Goal: Task Accomplishment & Management: Manage account settings

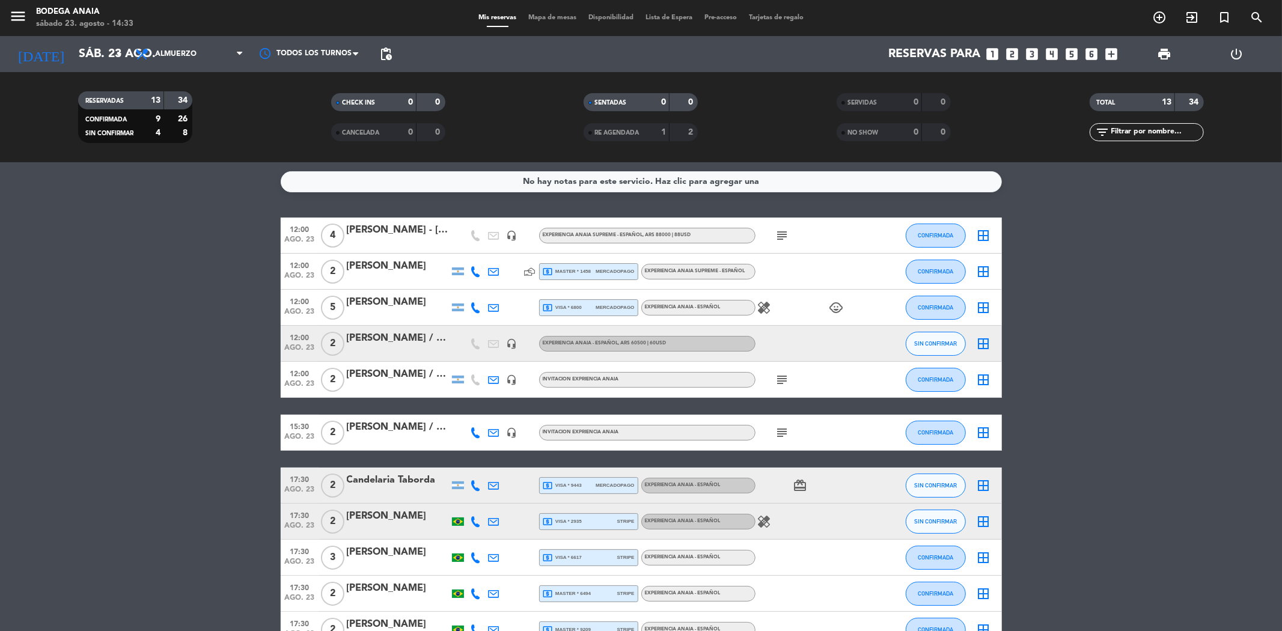
scroll to position [148, 0]
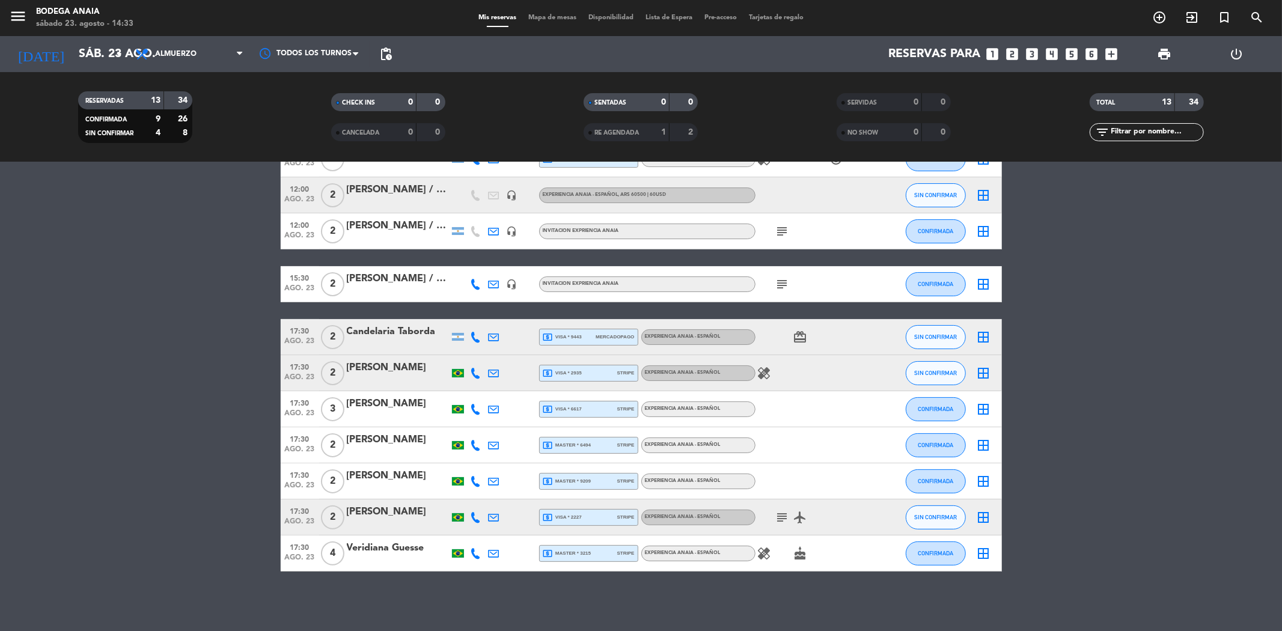
click at [765, 546] on icon "healing" at bounding box center [764, 553] width 14 height 14
click at [766, 371] on icon "healing" at bounding box center [764, 373] width 14 height 14
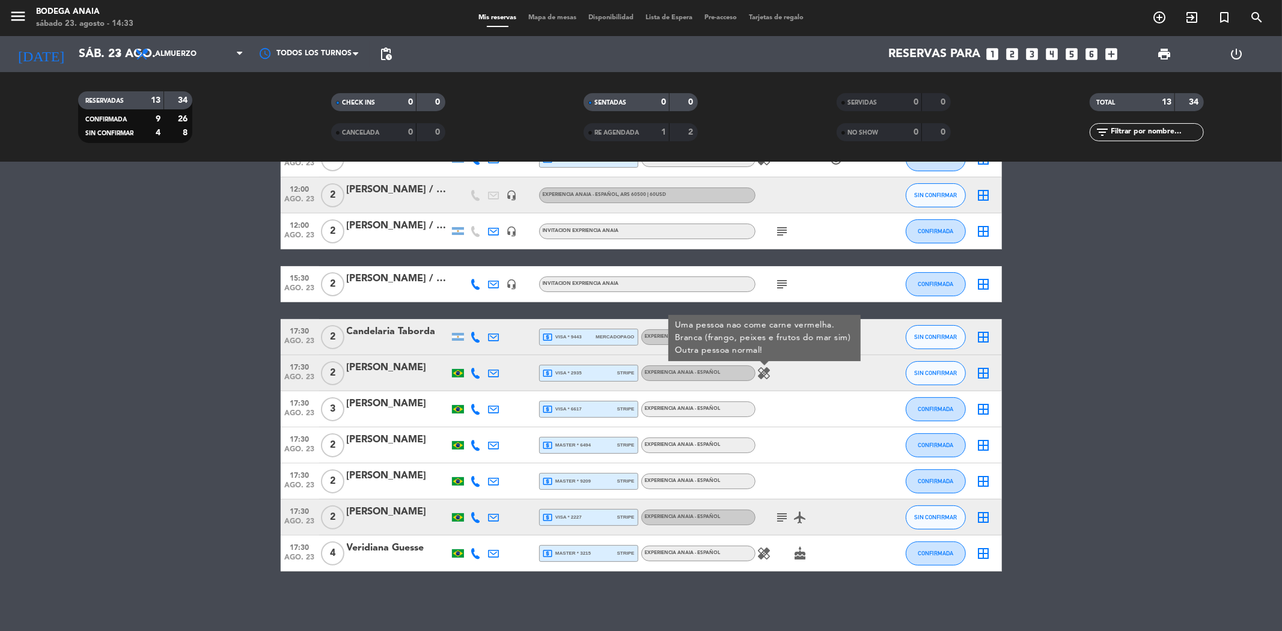
click at [164, 483] on bookings-row "12:00 [DATE] 4 [PERSON_NAME] - [GEOGRAPHIC_DATA] headset_mic EXPERIENCIA ANAIA …" at bounding box center [641, 320] width 1282 height 502
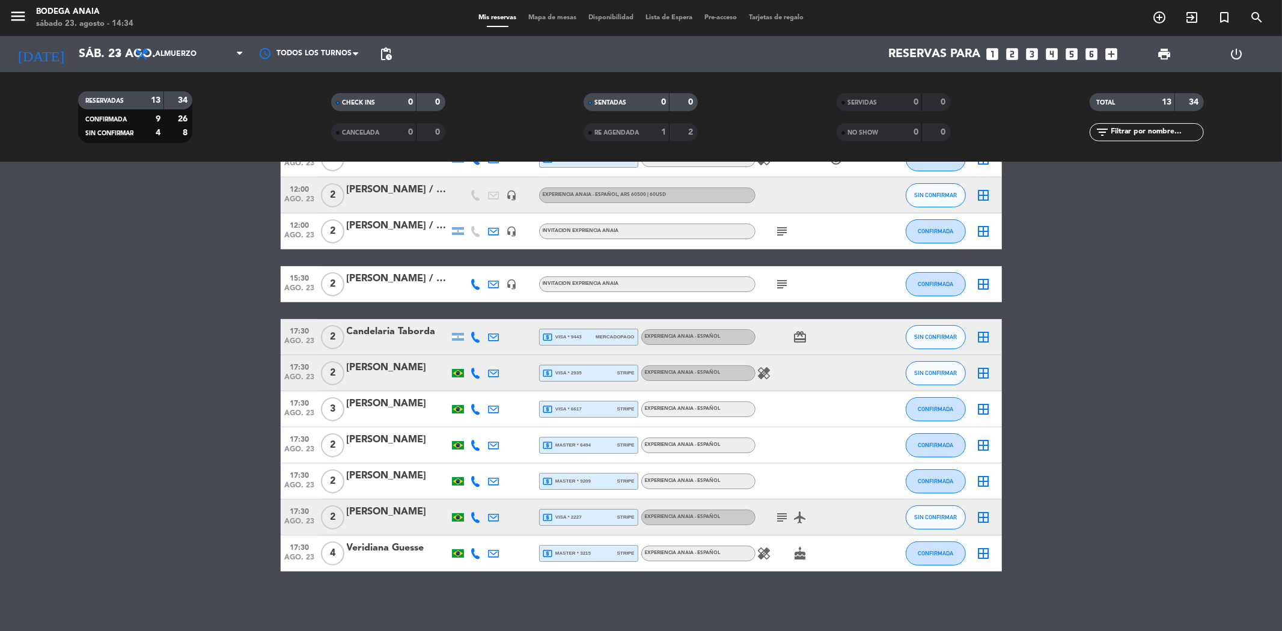
click at [410, 280] on div "[PERSON_NAME] / GIFT [PERSON_NAME]" at bounding box center [398, 279] width 102 height 16
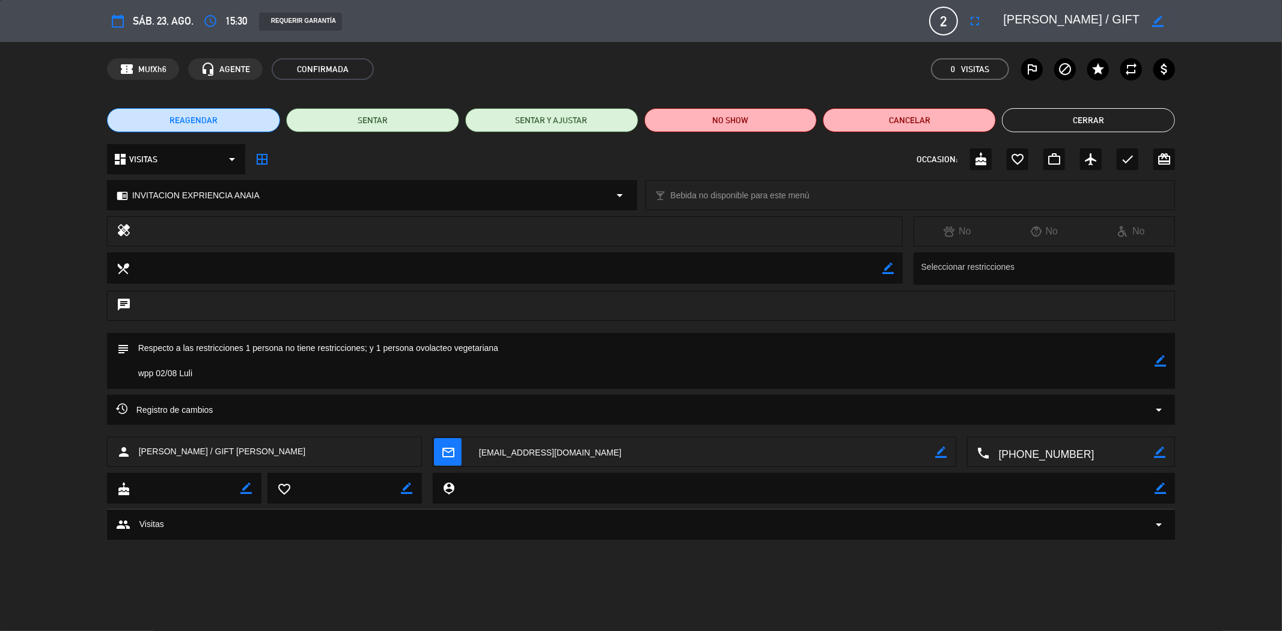
click at [1100, 124] on button "Cerrar" at bounding box center [1088, 120] width 173 height 24
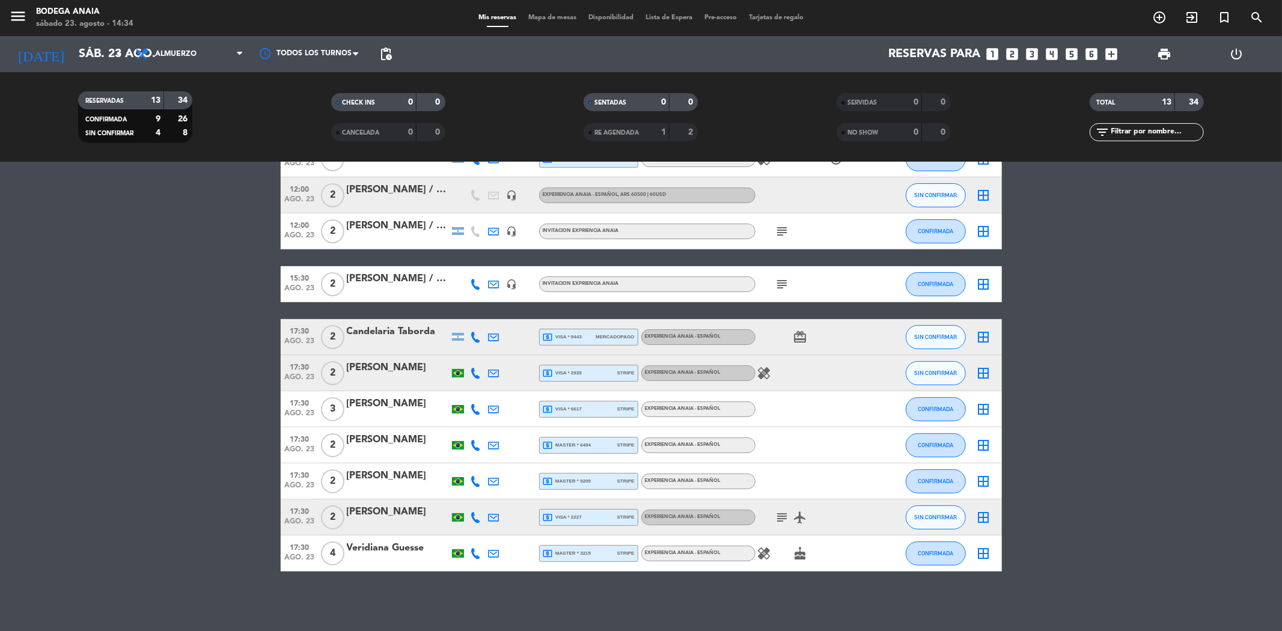
click at [762, 371] on icon "healing" at bounding box center [764, 373] width 14 height 14
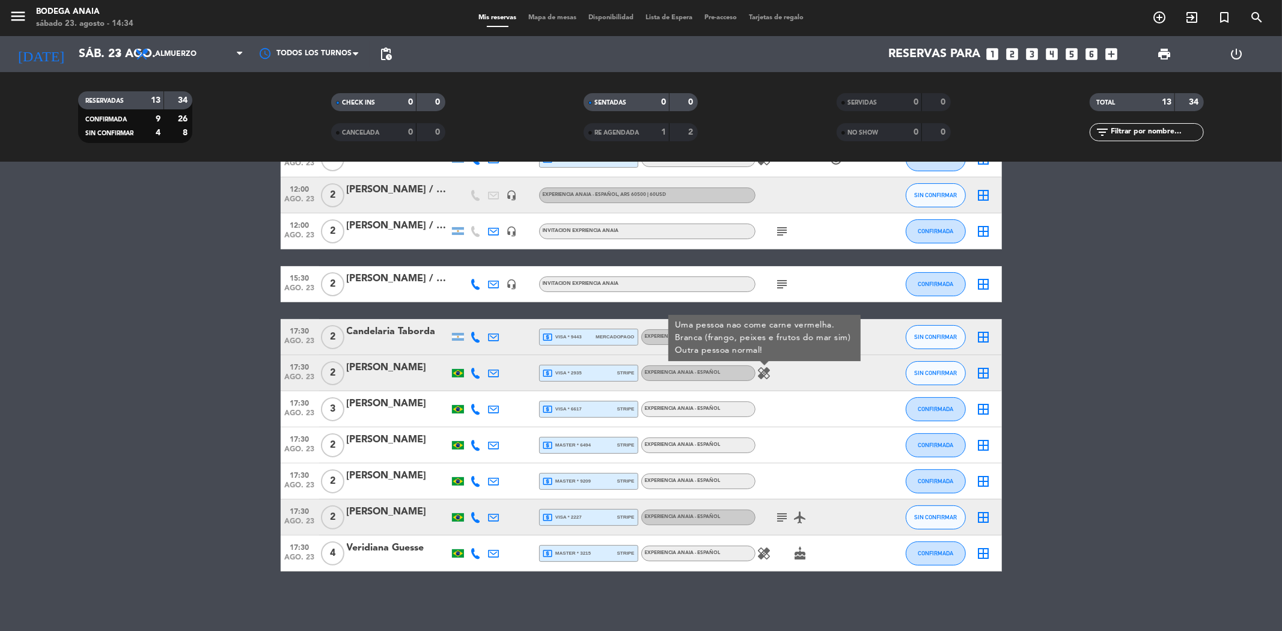
click at [766, 546] on icon "healing" at bounding box center [764, 553] width 14 height 14
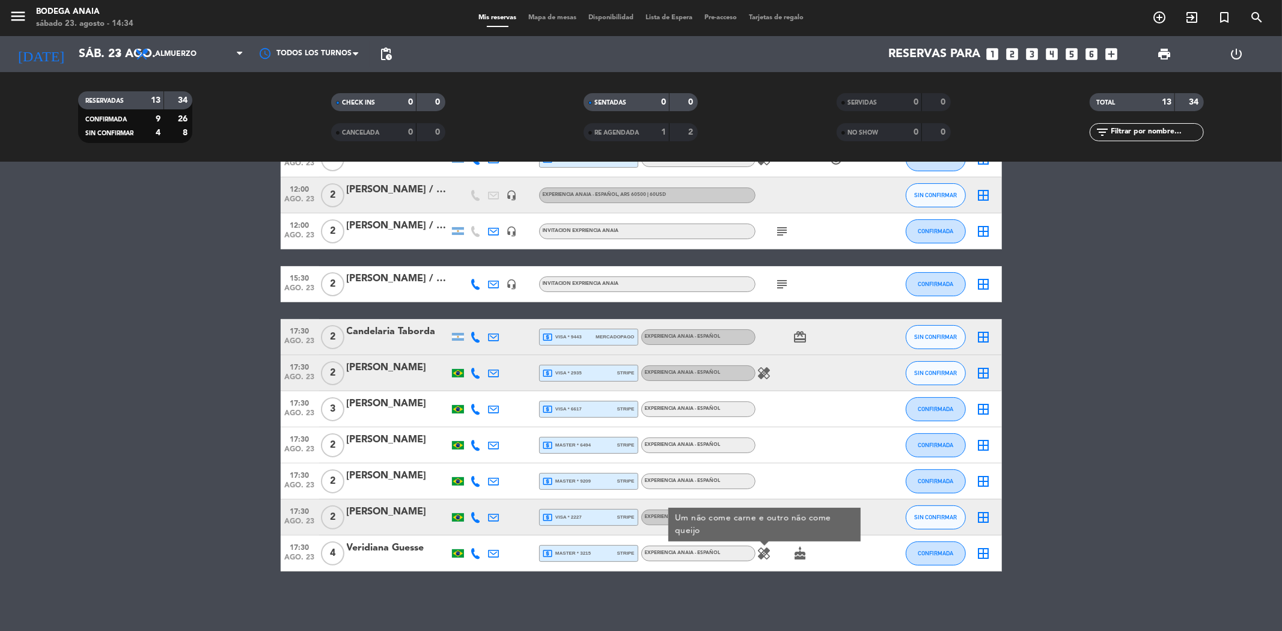
click at [209, 439] on bookings-row "12:00 [DATE] 4 [PERSON_NAME] - [GEOGRAPHIC_DATA] headset_mic EXPERIENCIA ANAIA …" at bounding box center [641, 320] width 1282 height 502
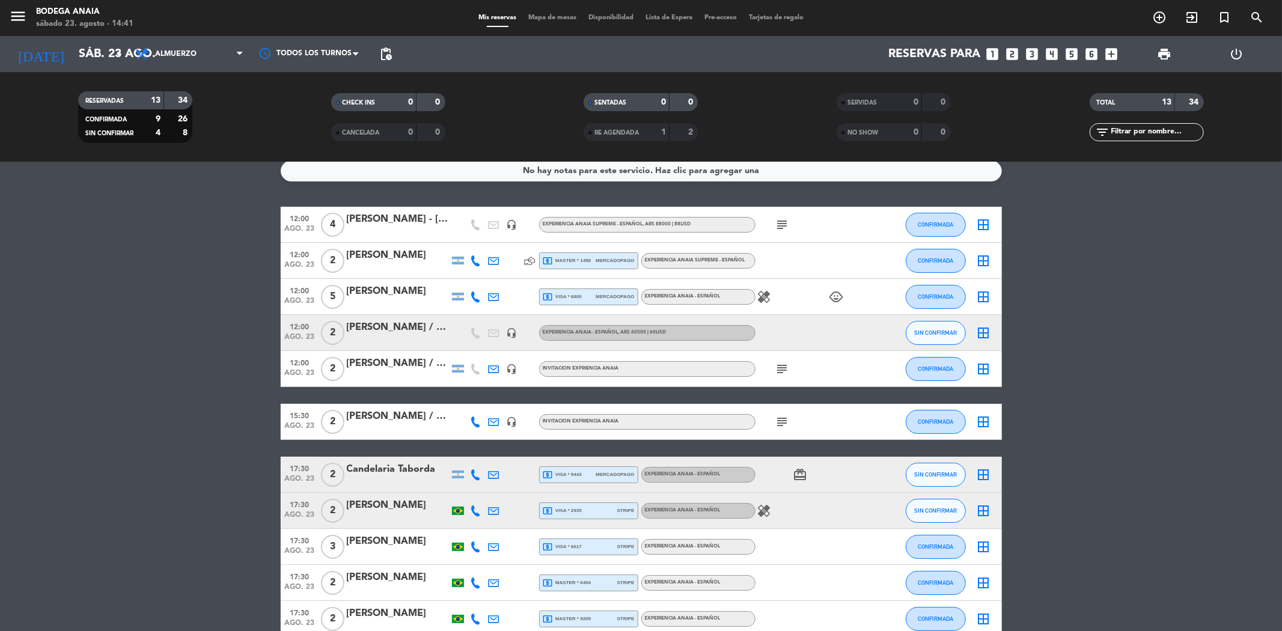
scroll to position [0, 0]
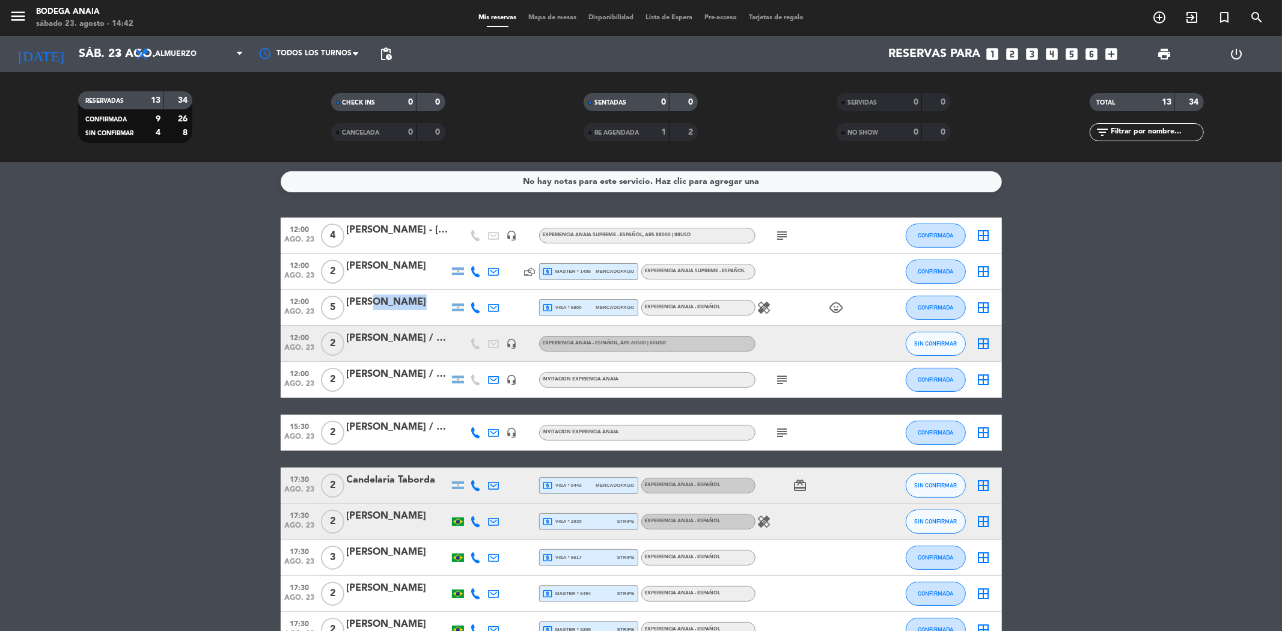
drag, startPoint x: 397, startPoint y: 303, endPoint x: 367, endPoint y: 303, distance: 30.6
click at [367, 303] on div "[PERSON_NAME]" at bounding box center [398, 302] width 102 height 16
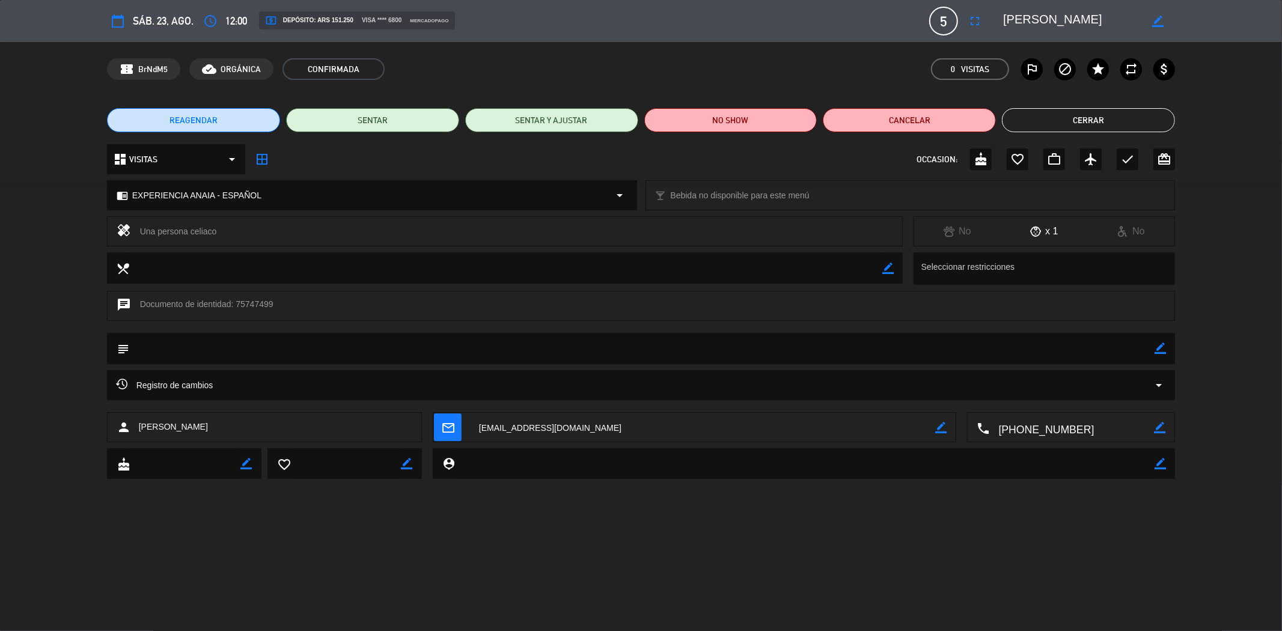
drag, startPoint x: 1086, startPoint y: 19, endPoint x: 1000, endPoint y: 14, distance: 85.5
click at [1000, 14] on div "border_color" at bounding box center [1084, 21] width 180 height 22
click at [1071, 115] on button "Cerrar" at bounding box center [1088, 120] width 173 height 24
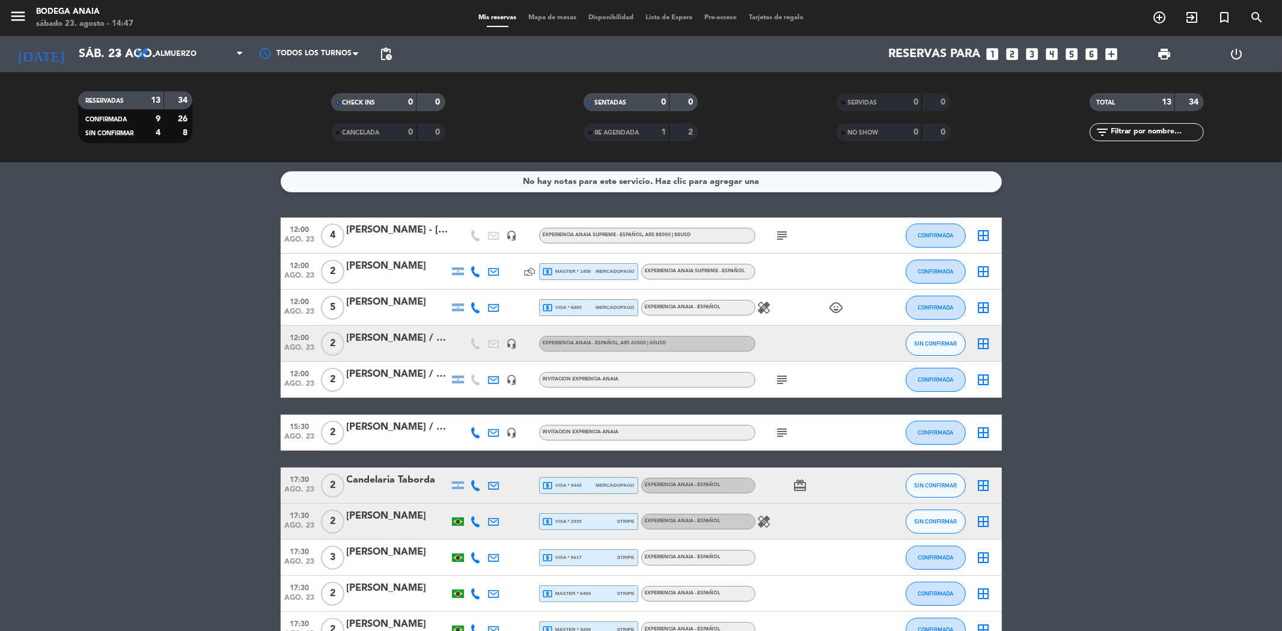
click at [388, 275] on div at bounding box center [398, 280] width 102 height 10
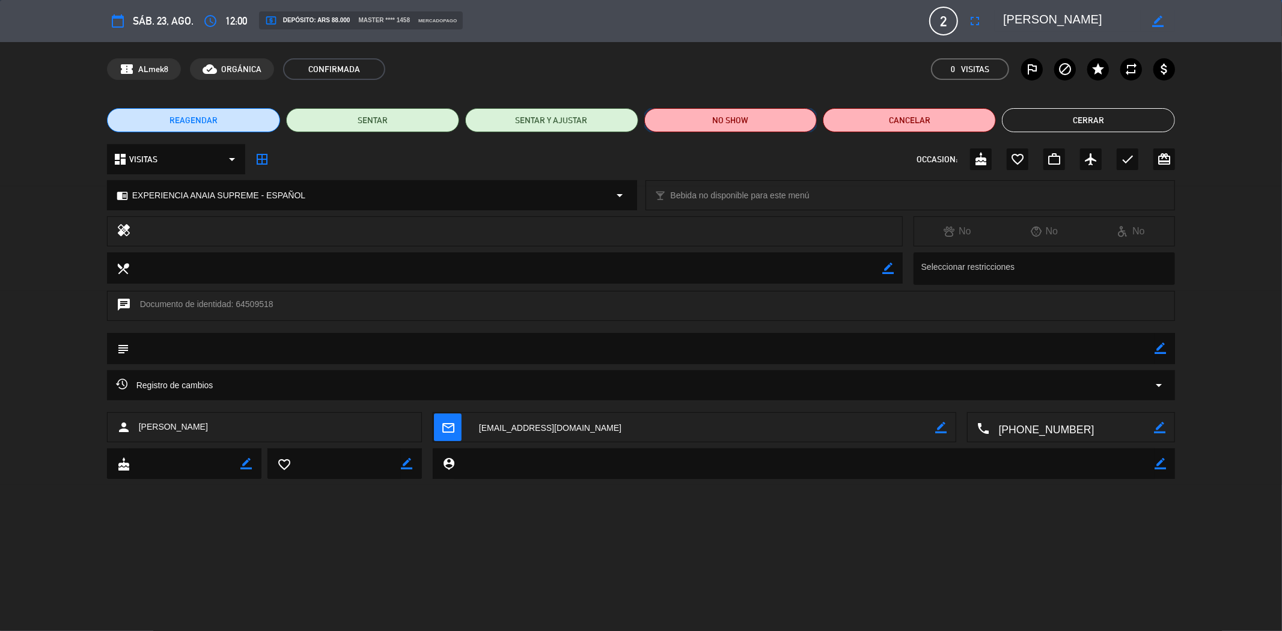
click at [710, 121] on button "NO SHOW" at bounding box center [730, 120] width 173 height 24
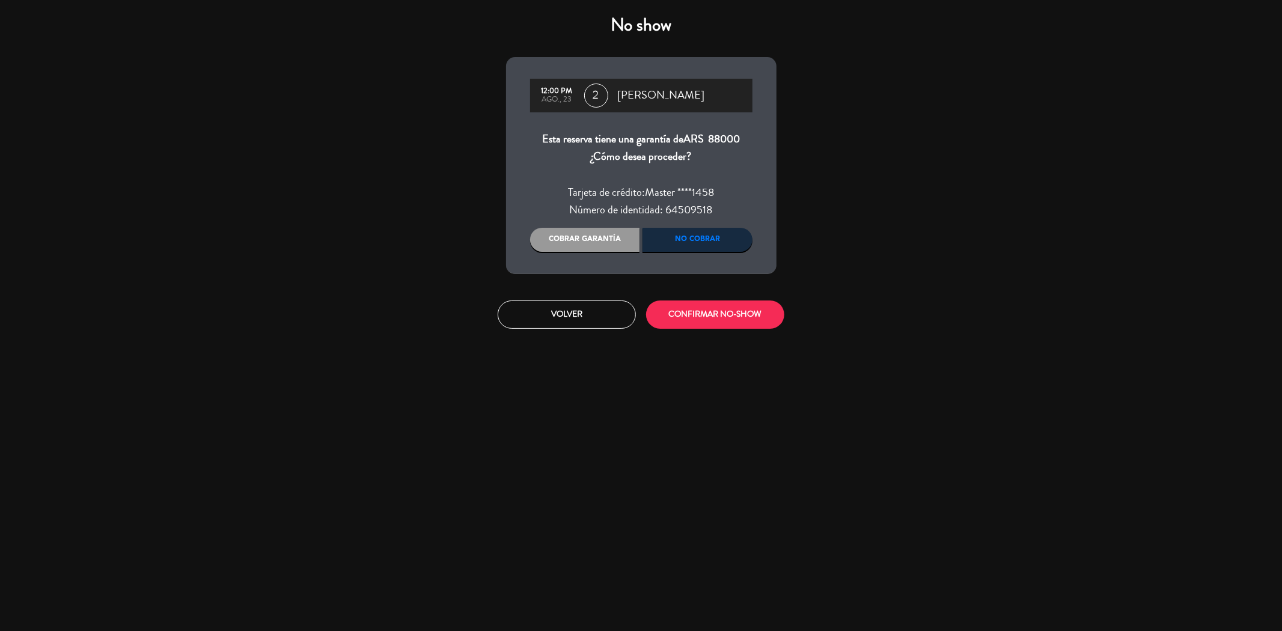
click at [607, 232] on div "Cobrar garantía" at bounding box center [585, 240] width 110 height 24
click at [698, 317] on button "CONFIRMAR NO-SHOW" at bounding box center [715, 314] width 138 height 28
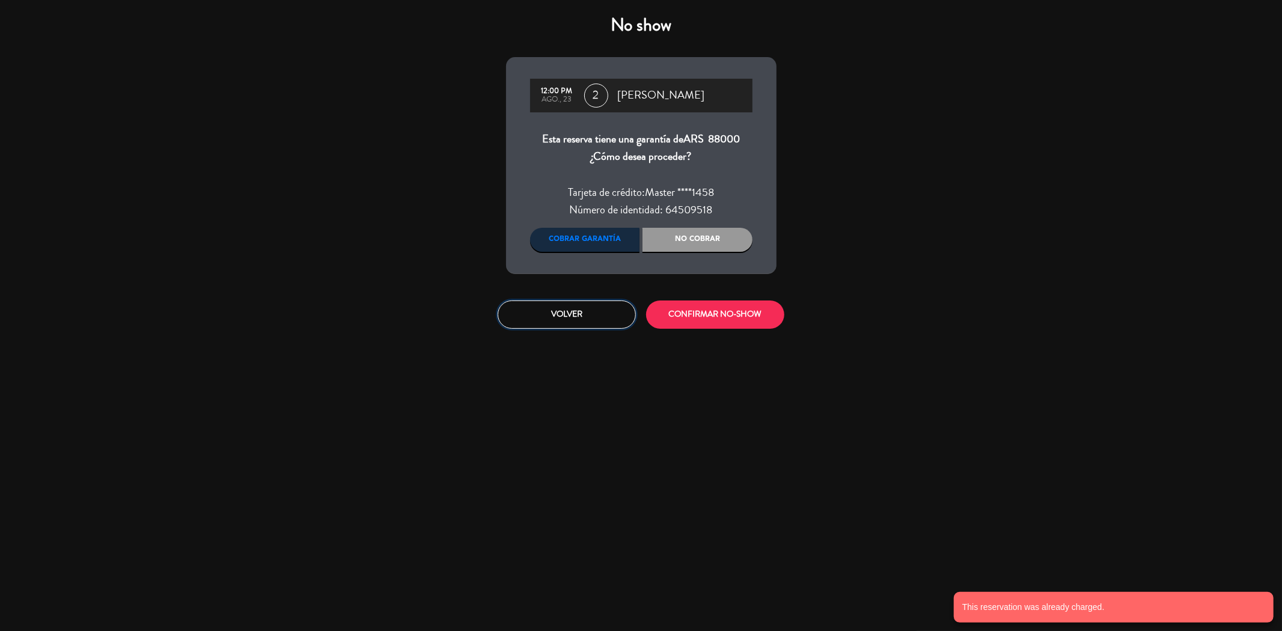
click at [526, 323] on button "Volver" at bounding box center [567, 314] width 138 height 28
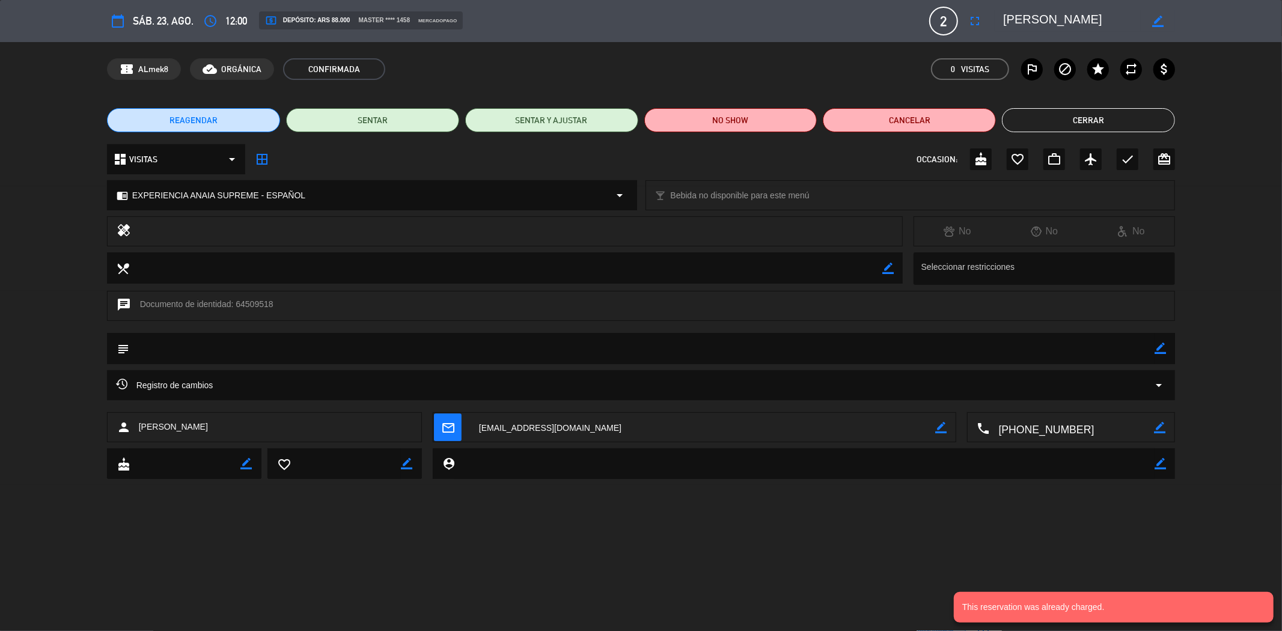
click at [1050, 116] on button "Cerrar" at bounding box center [1088, 120] width 173 height 24
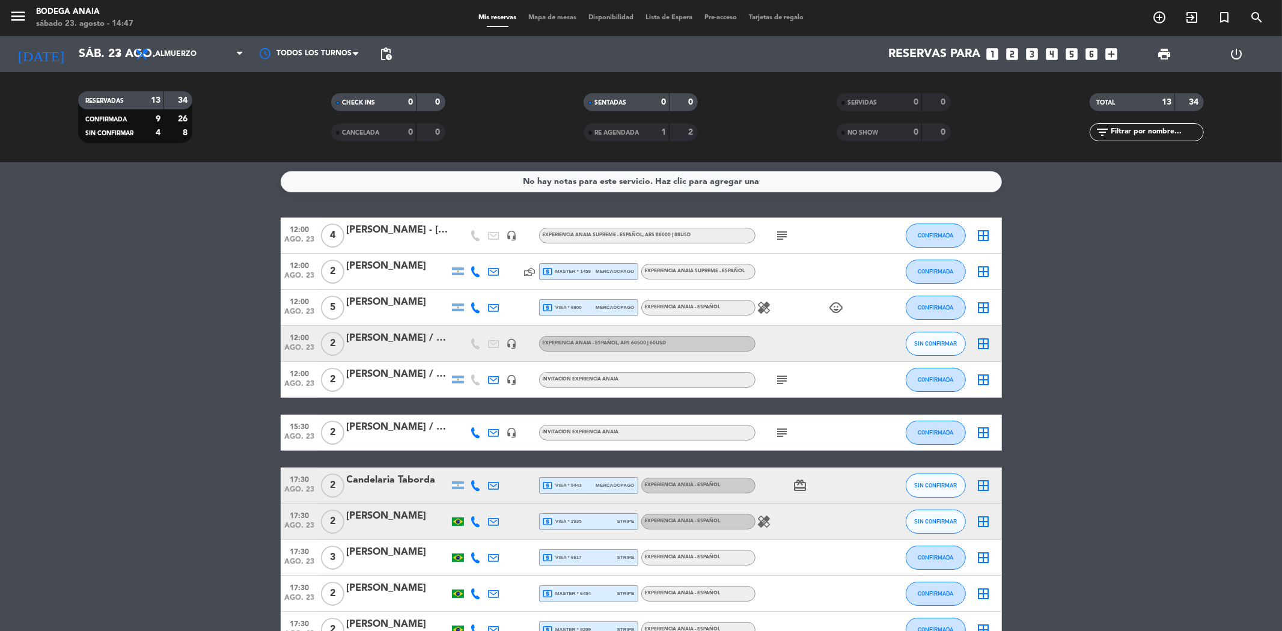
click at [784, 231] on icon "subject" at bounding box center [782, 235] width 14 height 14
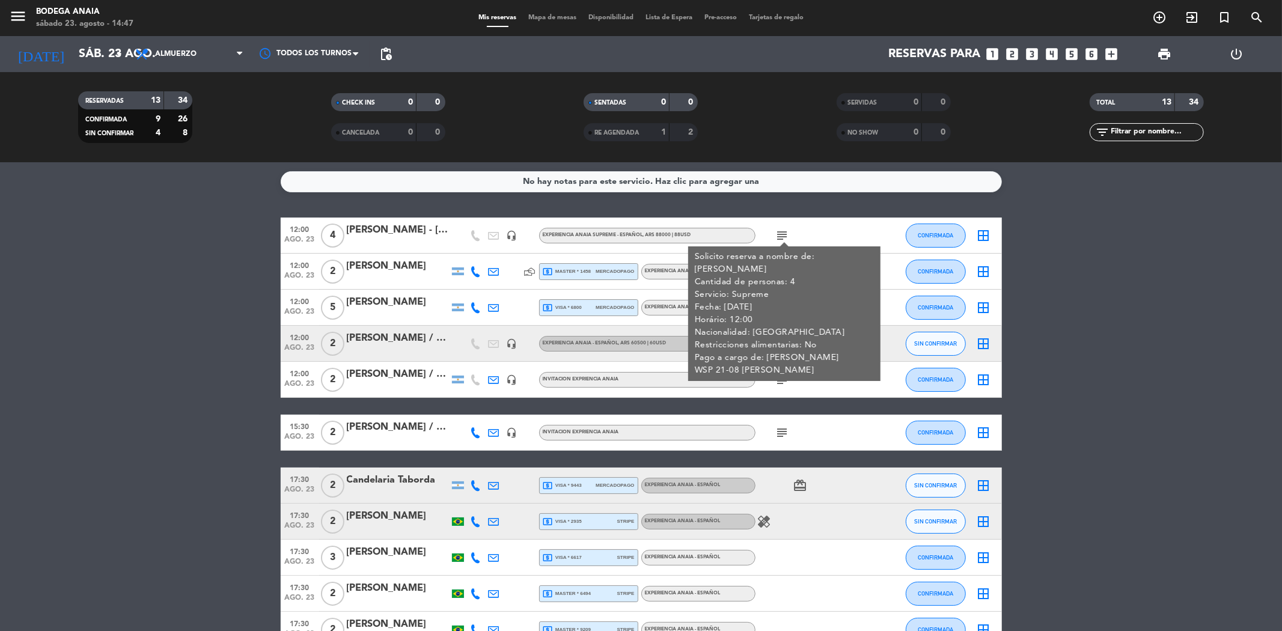
click at [1053, 308] on bookings-row "12:00 [DATE] 4 [PERSON_NAME] - VILLA MANSA headset_mic EXPERIENCIA ANAIA SUPREM…" at bounding box center [641, 469] width 1282 height 502
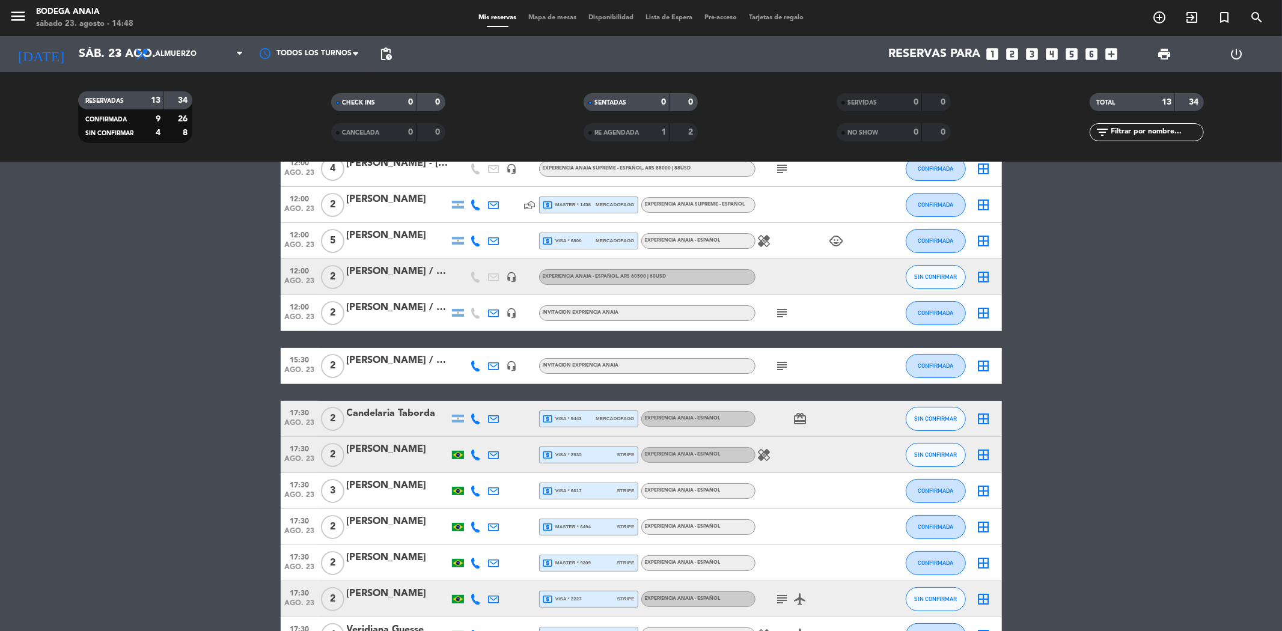
scroll to position [133, 0]
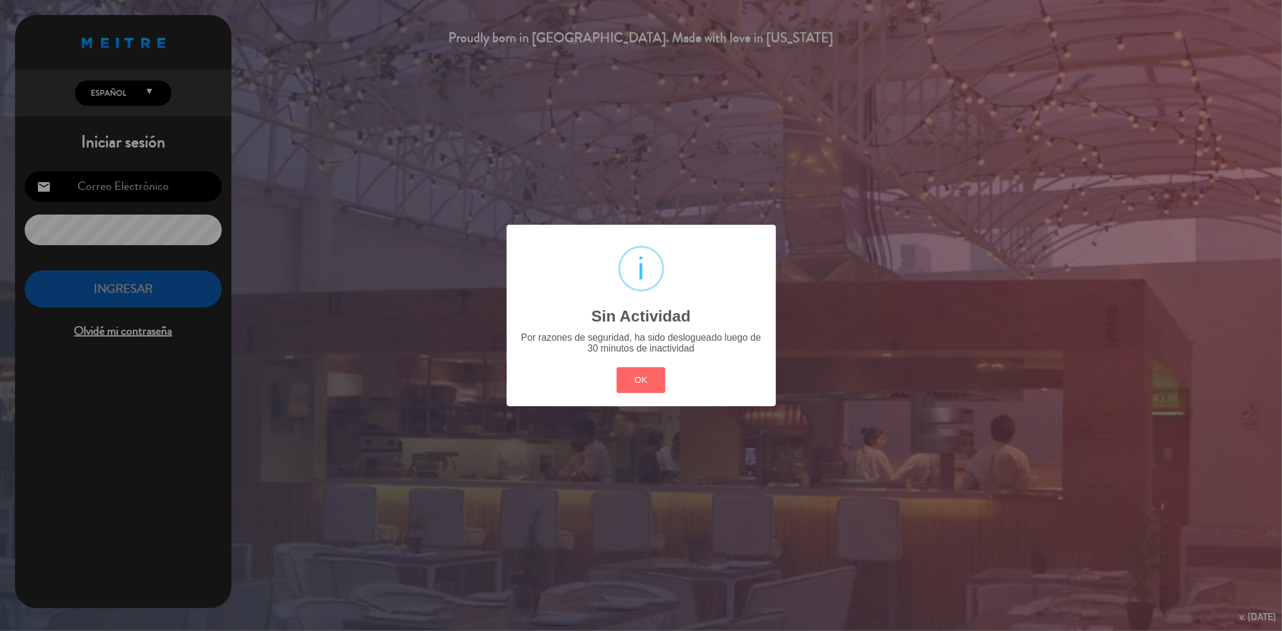
type input "[EMAIL_ADDRESS][DOMAIN_NAME]"
click at [629, 383] on button "OK" at bounding box center [640, 380] width 49 height 26
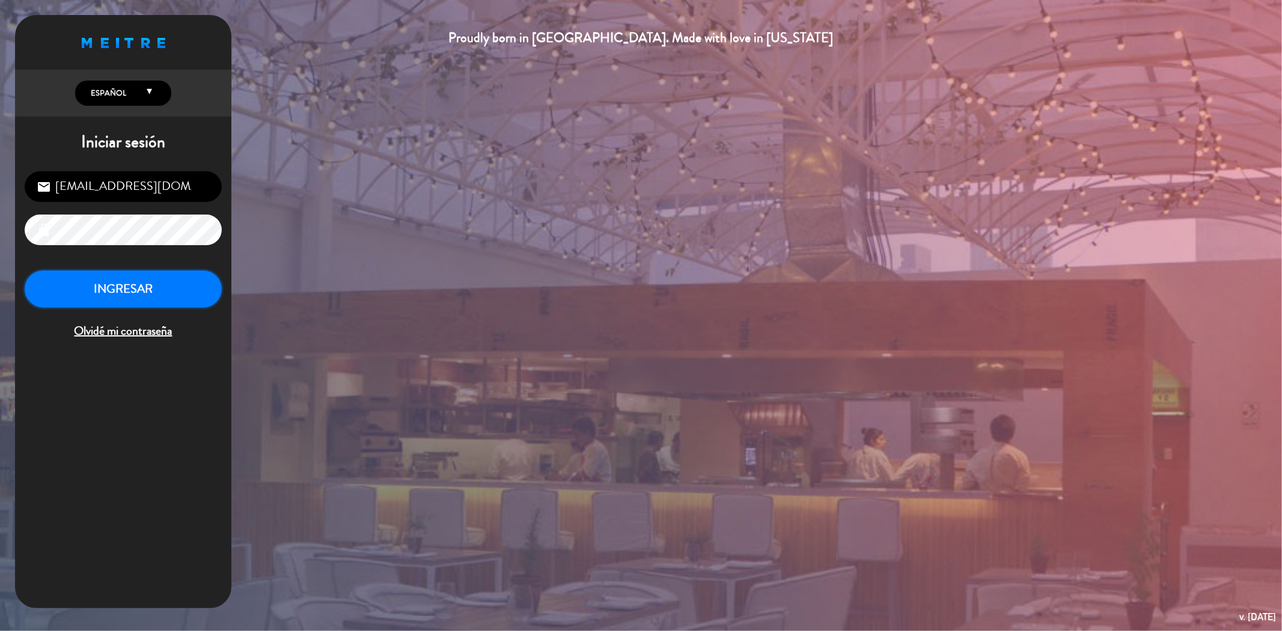
click at [109, 295] on button "INGRESAR" at bounding box center [123, 289] width 197 height 38
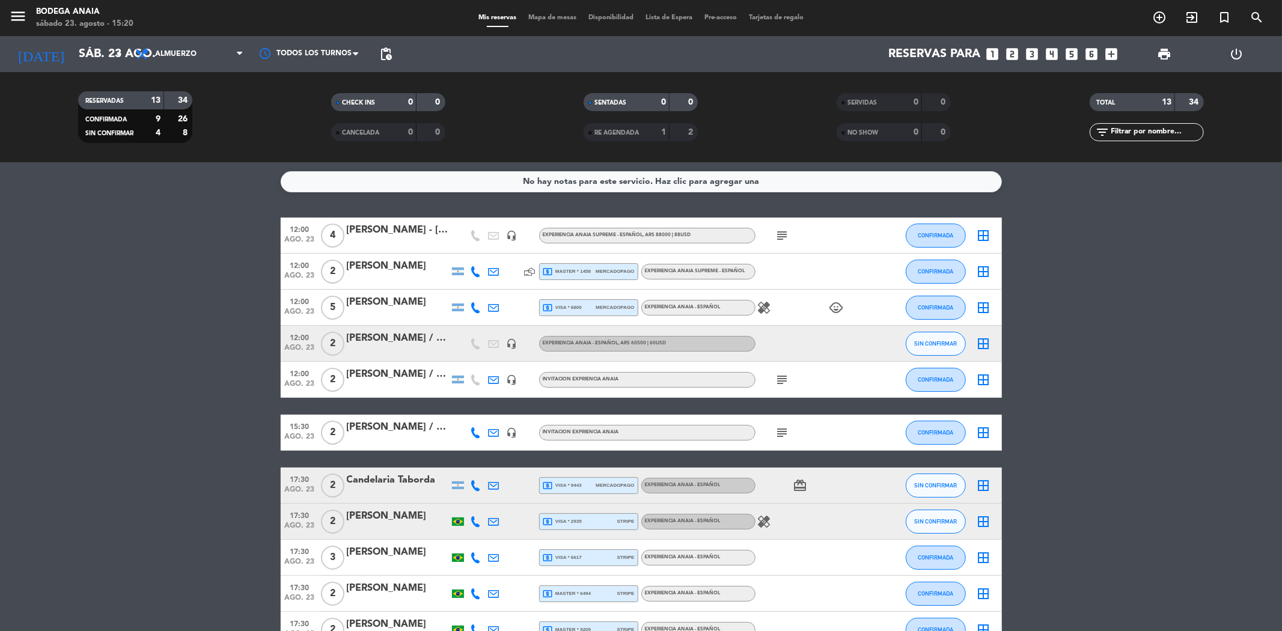
click at [375, 224] on div "[PERSON_NAME] - [GEOGRAPHIC_DATA]" at bounding box center [398, 230] width 102 height 16
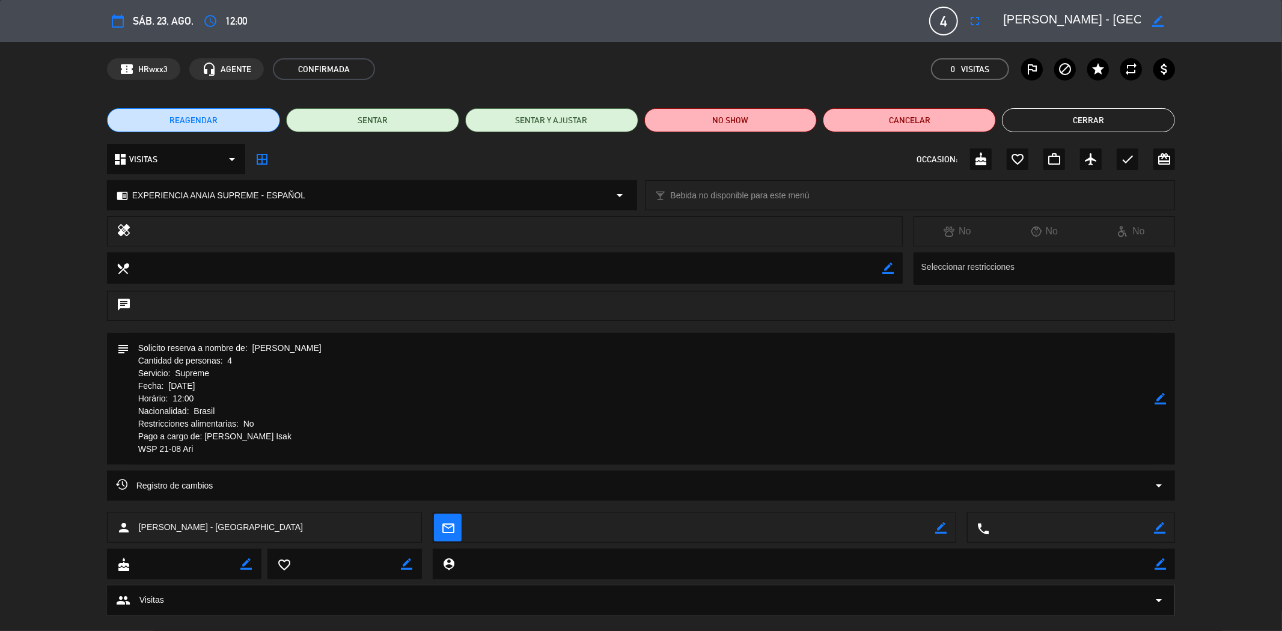
drag, startPoint x: 1003, startPoint y: 17, endPoint x: 1074, endPoint y: 16, distance: 70.3
click at [1074, 16] on textarea at bounding box center [1072, 21] width 138 height 22
